Goal: Book appointment/travel/reservation

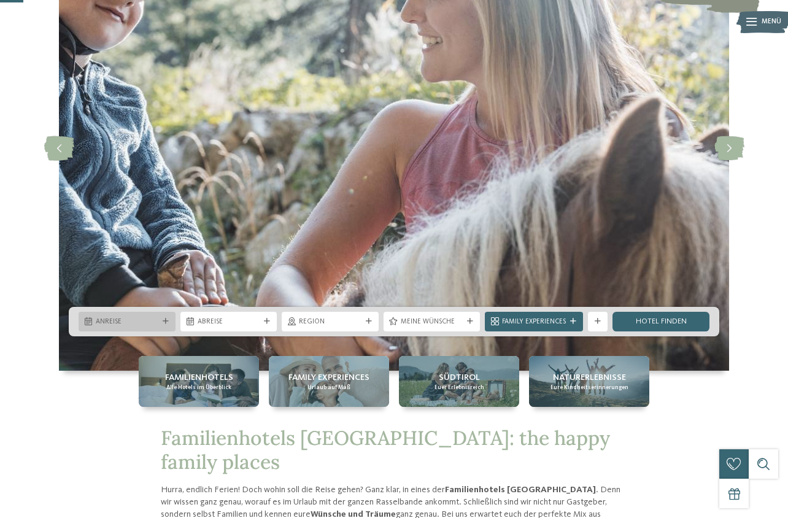
click at [142, 317] on span "Anreise" at bounding box center [127, 322] width 63 height 10
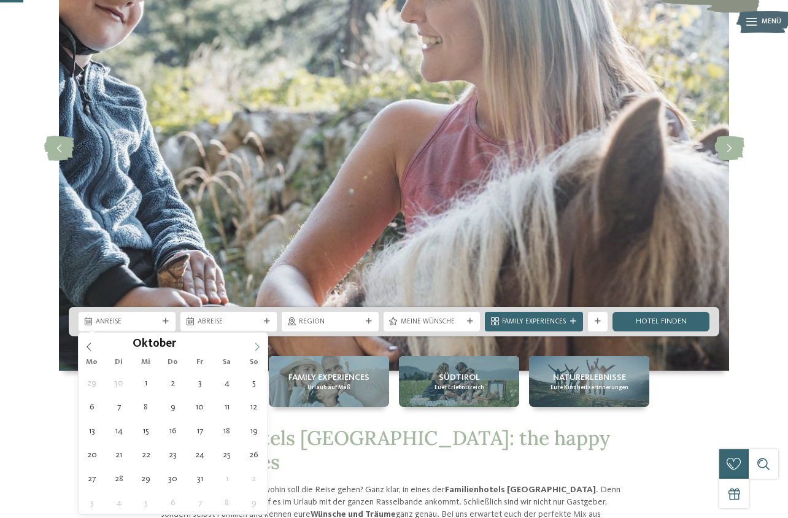
click at [259, 344] on icon at bounding box center [257, 347] width 9 height 9
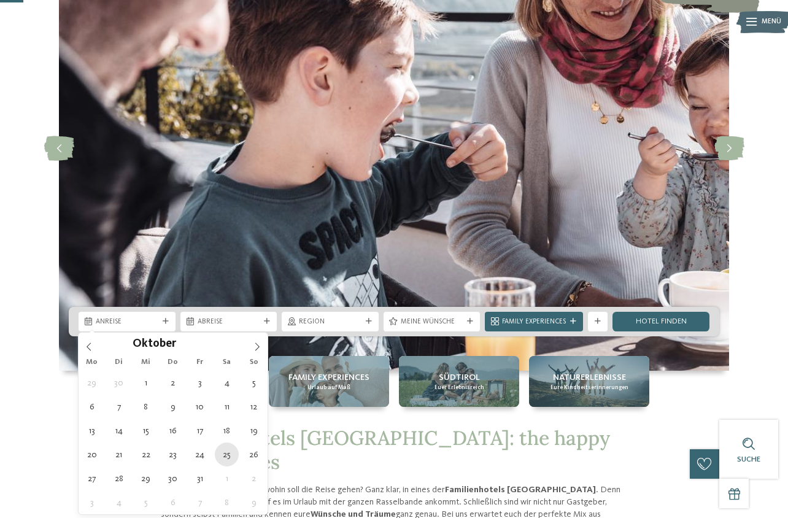
type div "25.10.2025"
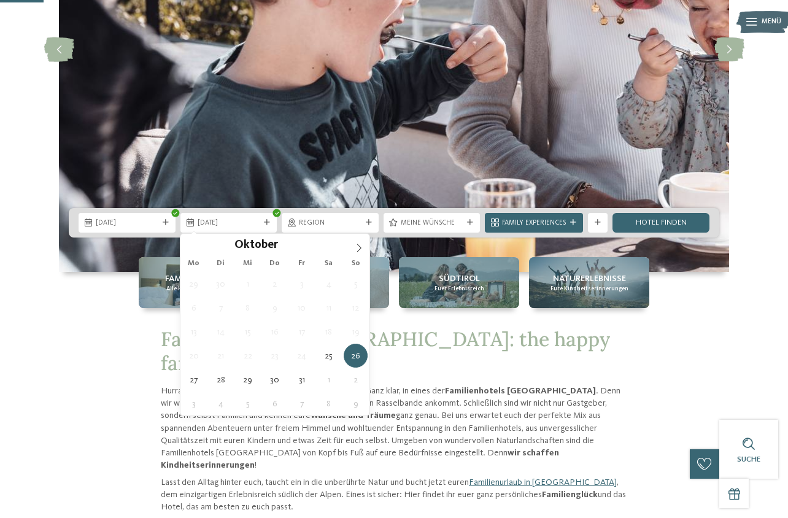
scroll to position [246, 0]
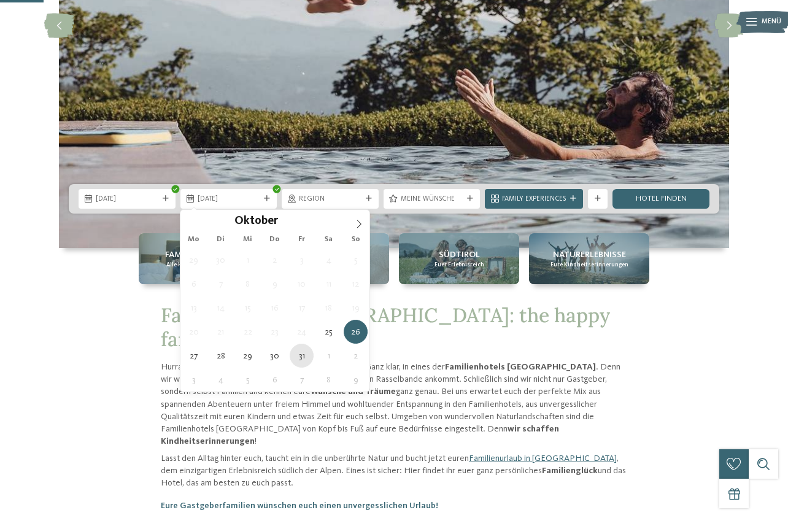
type div "31.10.2025"
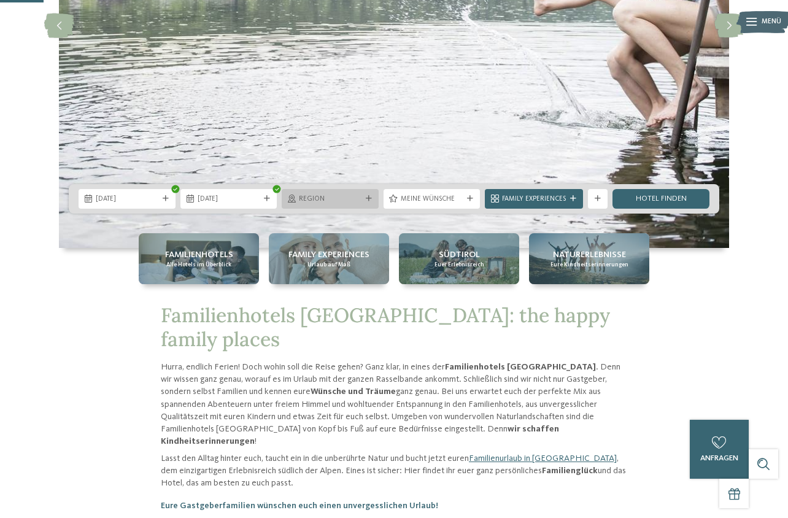
click at [330, 199] on span "Region" at bounding box center [330, 200] width 63 height 10
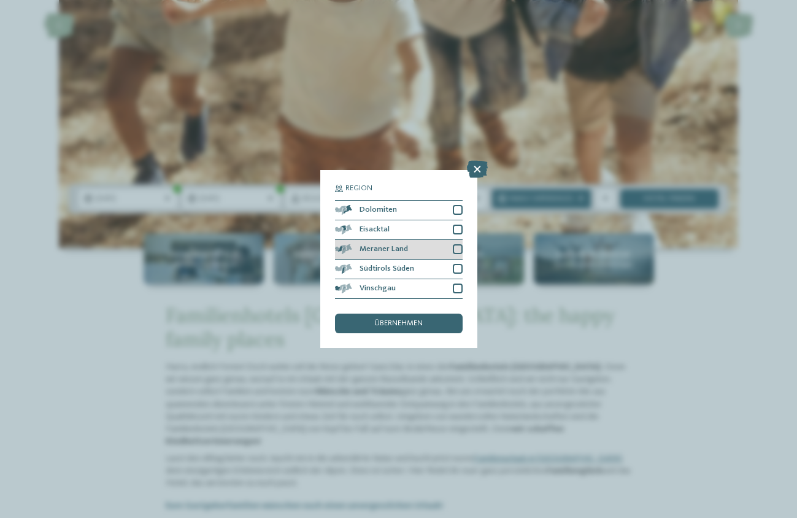
click at [459, 247] on div at bounding box center [458, 249] width 10 height 10
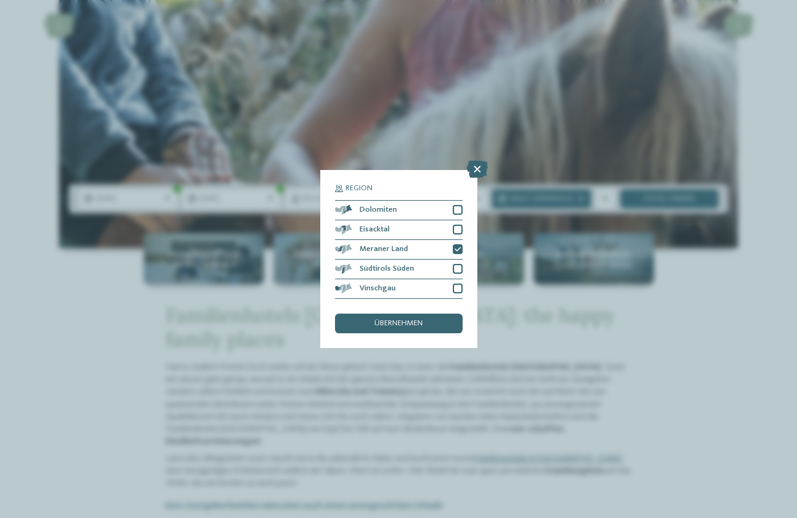
click at [409, 325] on span "übernehmen" at bounding box center [398, 324] width 48 height 8
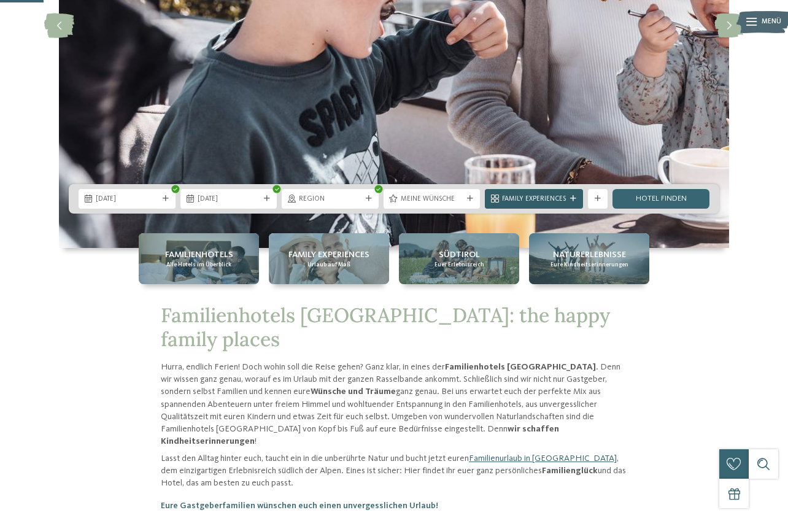
click at [545, 200] on span "Family Experiences" at bounding box center [534, 200] width 64 height 10
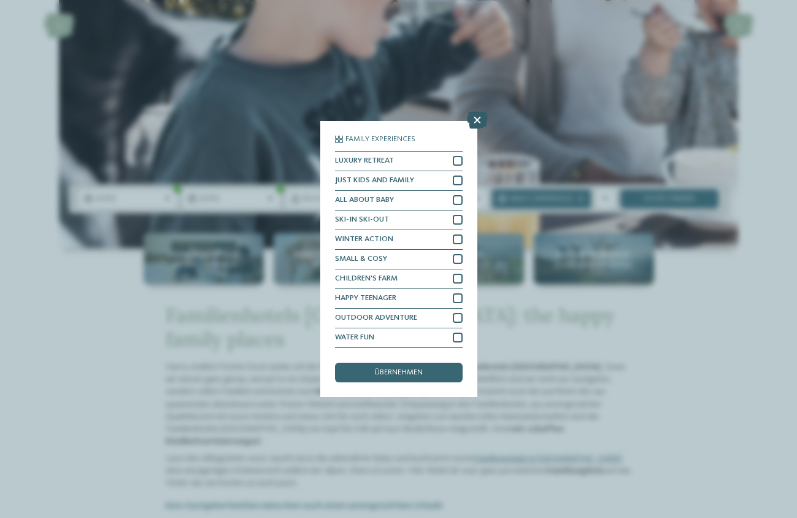
click at [471, 116] on icon at bounding box center [477, 120] width 21 height 17
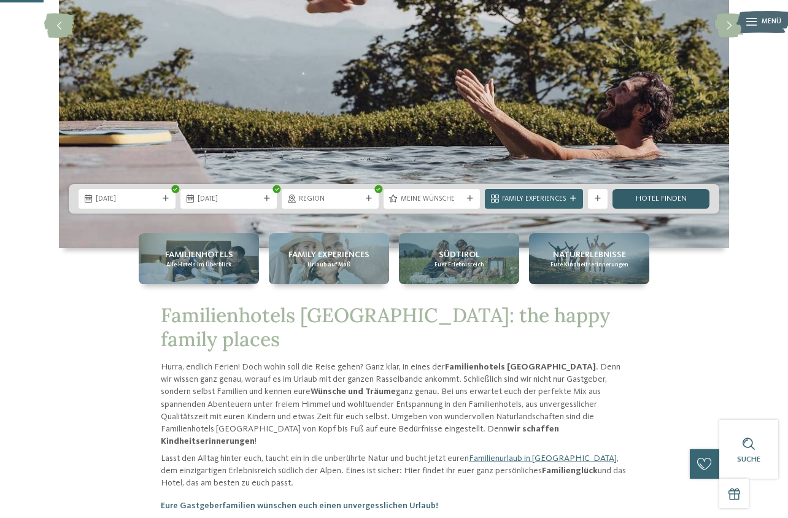
click at [668, 193] on link "Hotel finden" at bounding box center [661, 199] width 97 height 20
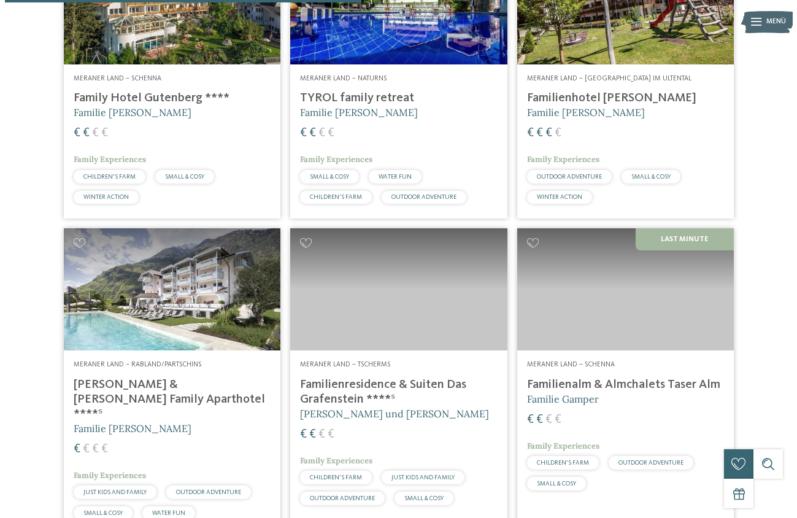
scroll to position [487, 0]
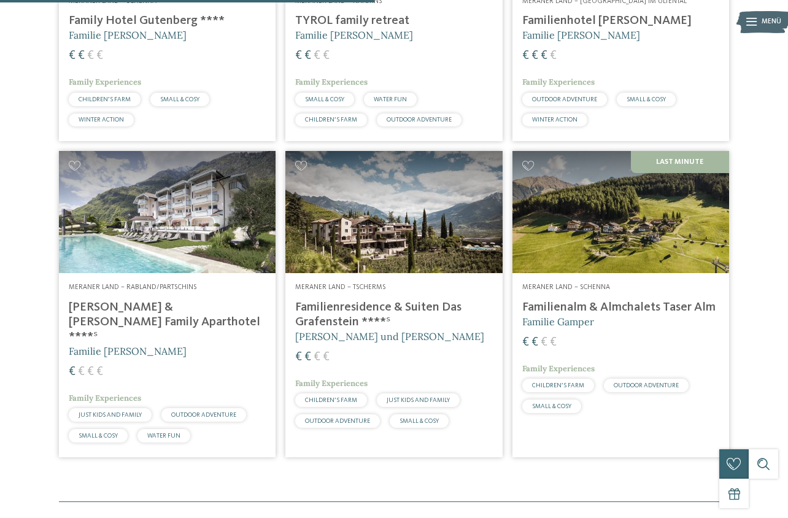
click at [152, 329] on h4 "[PERSON_NAME] & [PERSON_NAME] Family Aparthotel ****ˢ" at bounding box center [167, 322] width 197 height 44
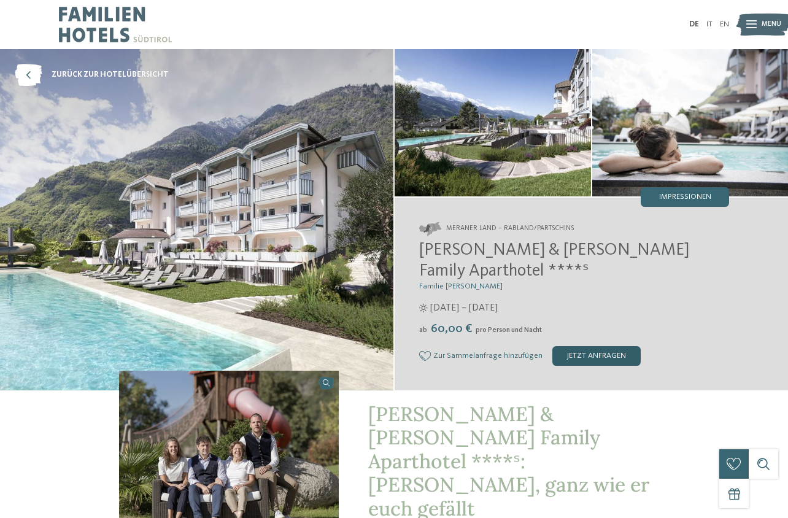
click at [579, 346] on div "jetzt anfragen" at bounding box center [596, 356] width 88 height 20
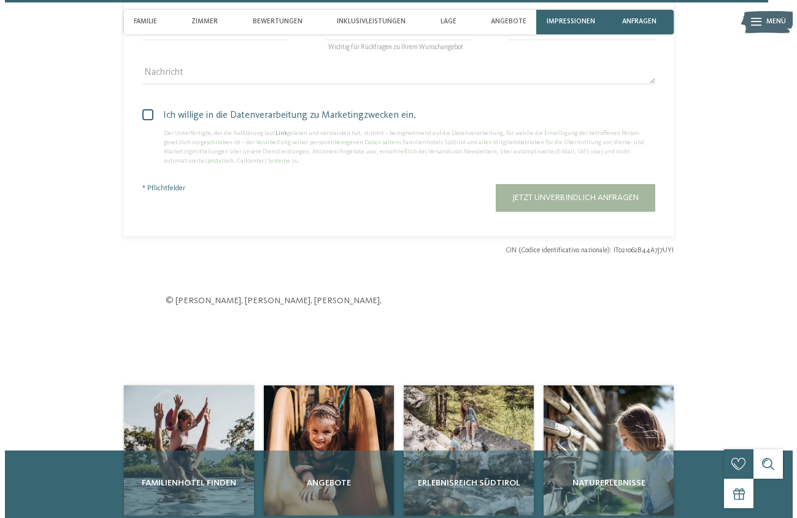
scroll to position [3371, 0]
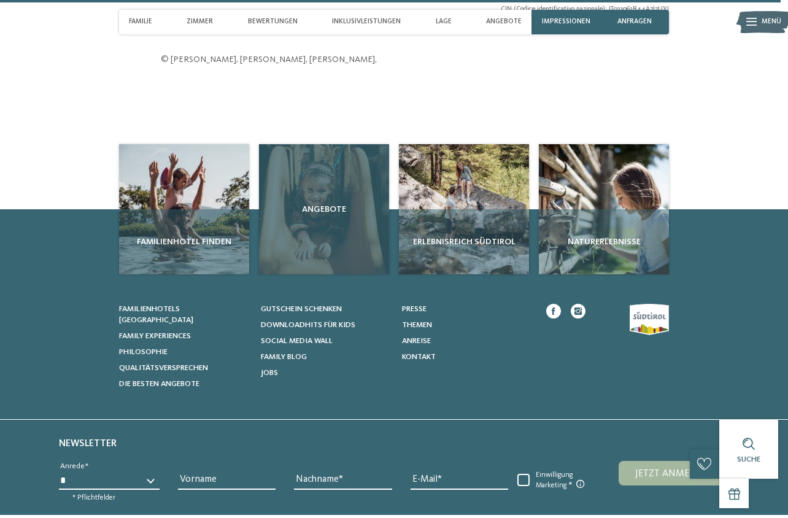
click at [320, 178] on div "Angebote" at bounding box center [324, 209] width 130 height 130
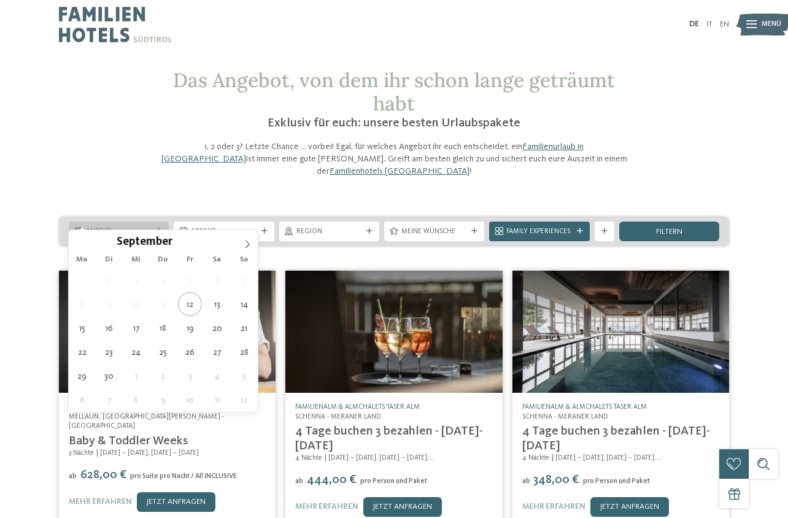
click at [128, 227] on span "Anreise" at bounding box center [119, 232] width 66 height 10
click at [247, 244] on icon at bounding box center [247, 244] width 9 height 9
type div "24.10.2025"
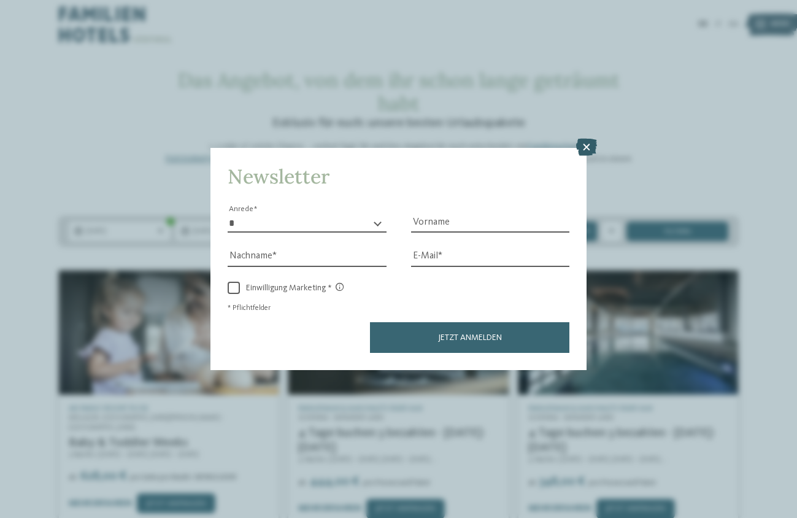
click at [584, 143] on icon at bounding box center [586, 147] width 21 height 17
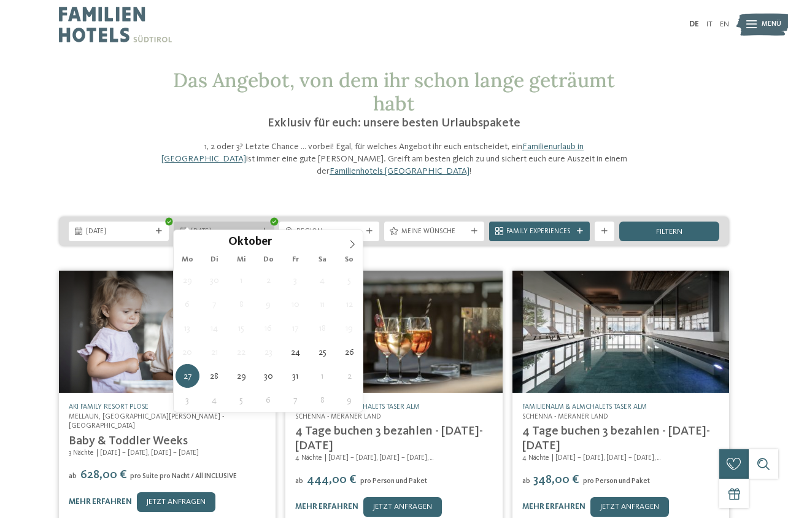
click at [219, 227] on span "27.10.2025" at bounding box center [224, 232] width 66 height 10
type div "31.10.2025"
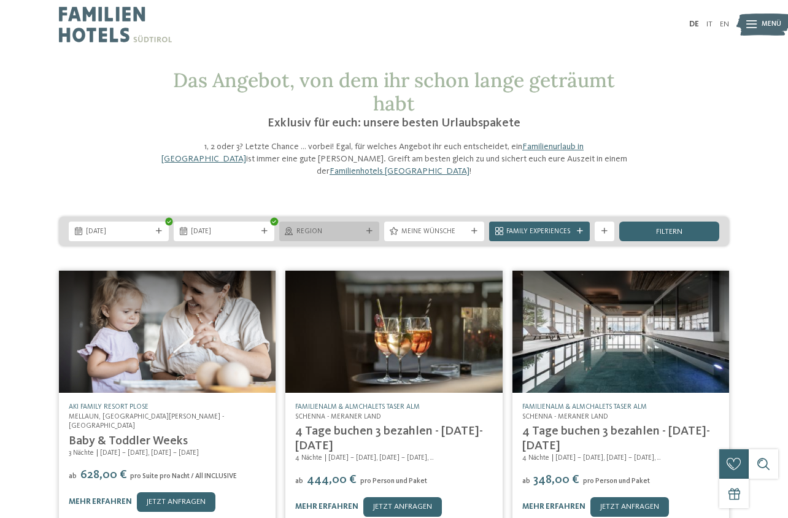
click at [355, 227] on span "Region" at bounding box center [329, 232] width 66 height 10
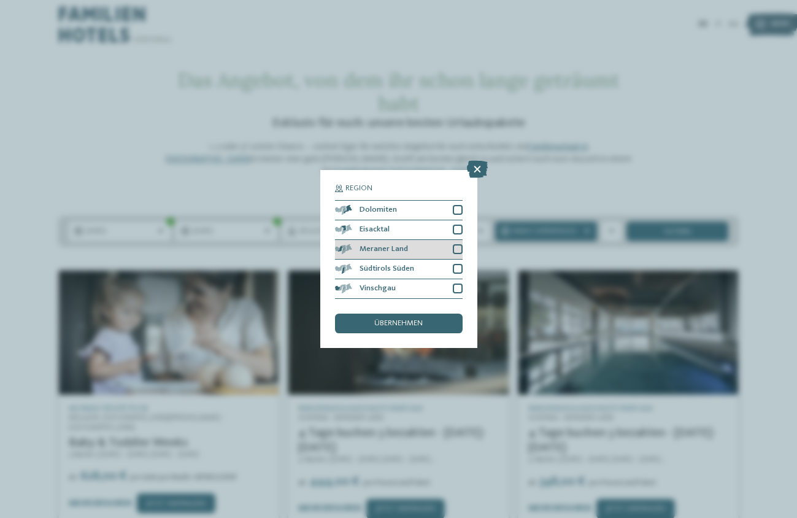
click at [425, 243] on div "Meraner Land" at bounding box center [399, 250] width 128 height 20
click at [401, 321] on span "übernehmen" at bounding box center [398, 324] width 48 height 8
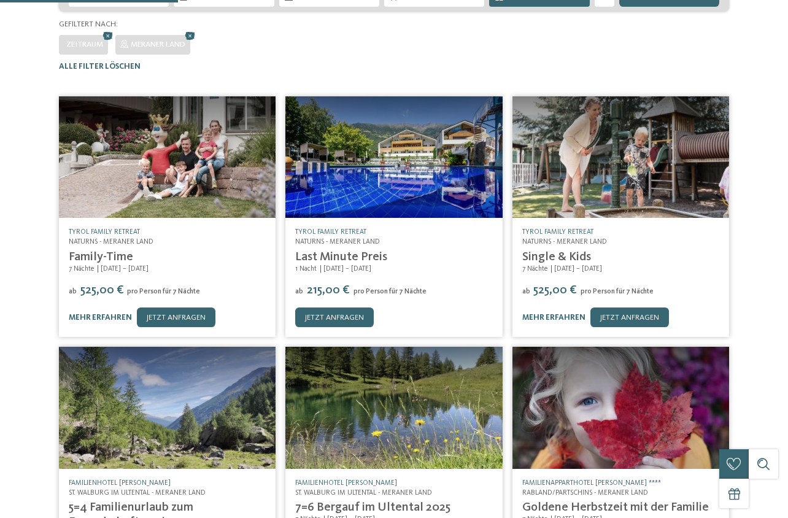
scroll to position [246, 0]
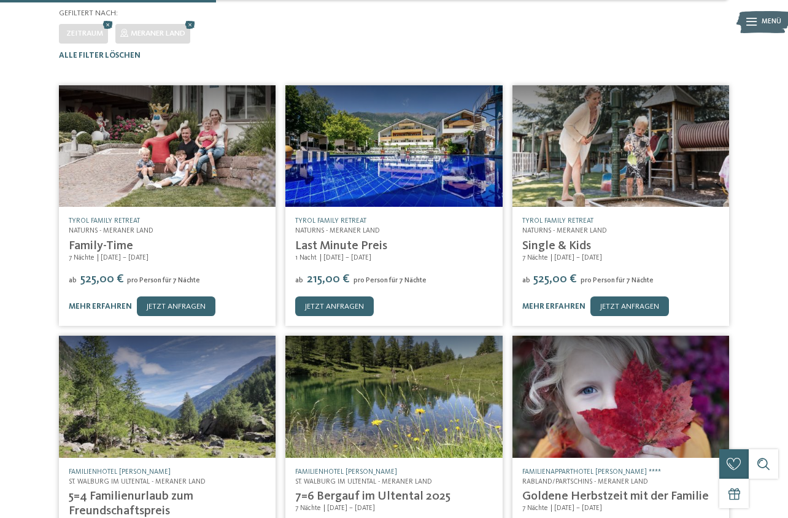
click at [569, 225] on div "TYROL family retreat Naturns - Meraner Land Single & Kids 7 Nächte 13.09. – 08.…" at bounding box center [621, 266] width 217 height 119
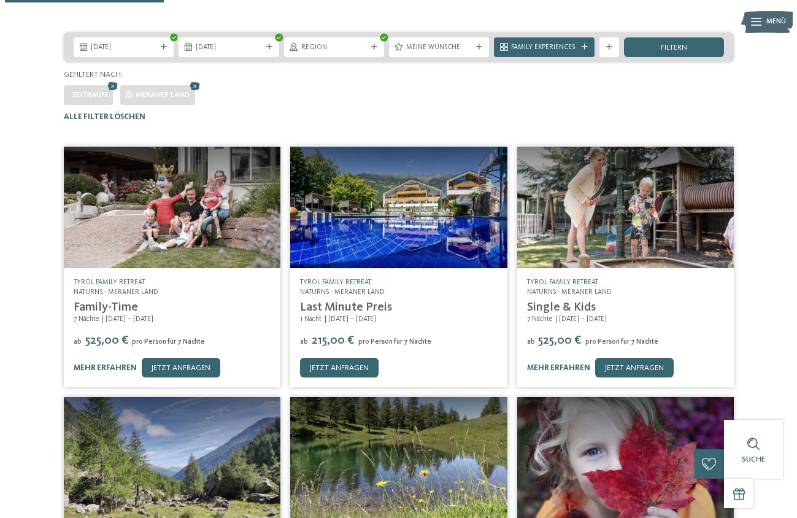
scroll to position [123, 0]
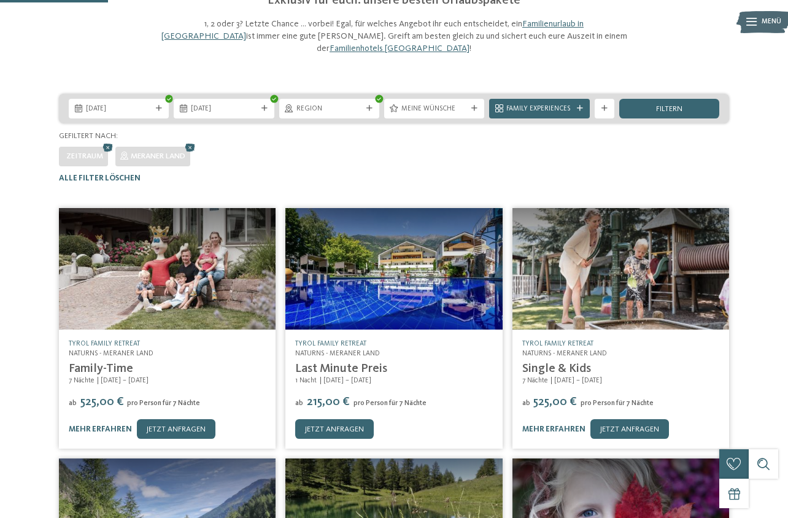
drag, startPoint x: 118, startPoint y: 371, endPoint x: 122, endPoint y: 377, distance: 6.3
click at [118, 376] on div "7 Nächte 27.09. – 01.11.2025" at bounding box center [167, 381] width 197 height 10
click at [155, 419] on link "jetzt anfragen" at bounding box center [176, 429] width 79 height 20
click at [557, 350] on span "Naturns - Meraner Land" at bounding box center [564, 353] width 85 height 7
click at [600, 273] on img at bounding box center [621, 269] width 217 height 122
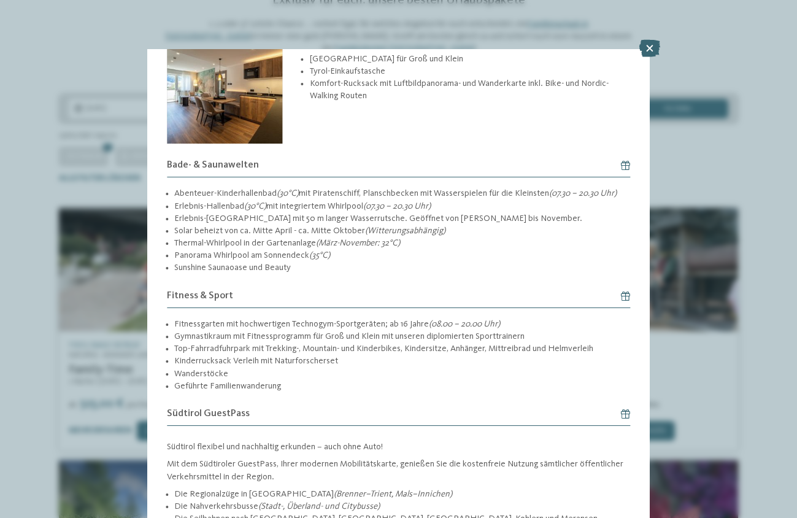
scroll to position [1164, 0]
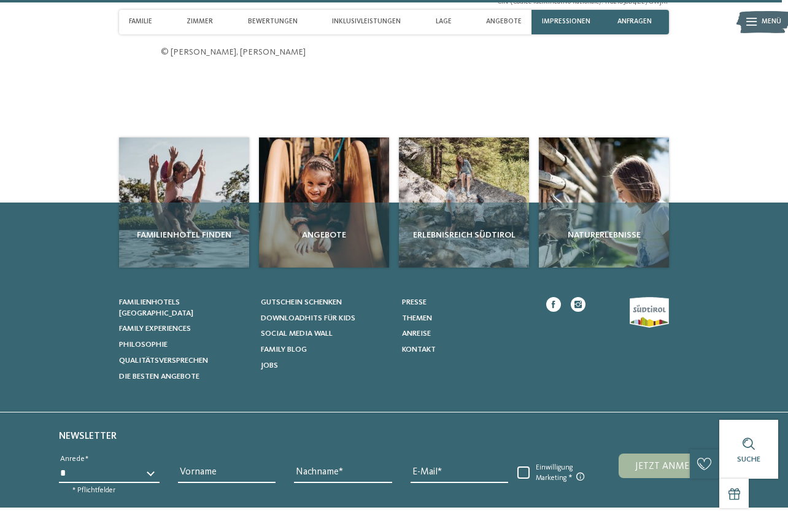
scroll to position [3478, 0]
